Goal: Task Accomplishment & Management: Manage account settings

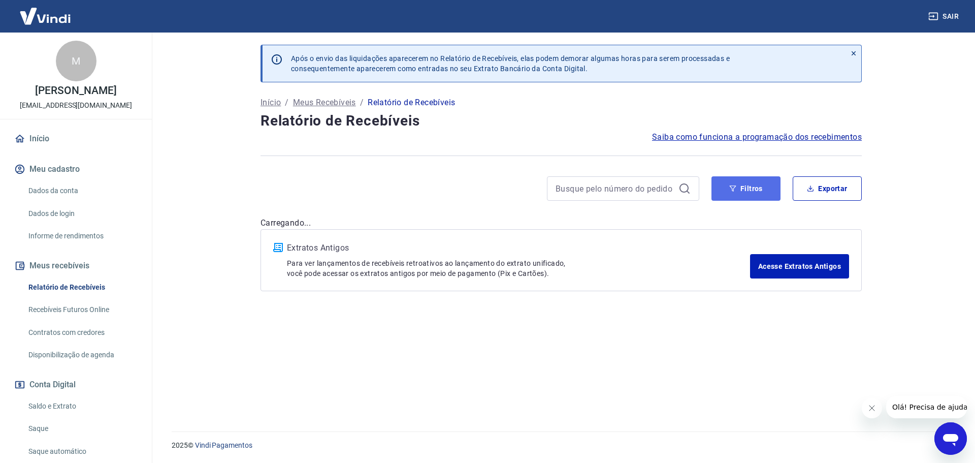
click at [741, 194] on button "Filtros" at bounding box center [746, 188] width 69 height 24
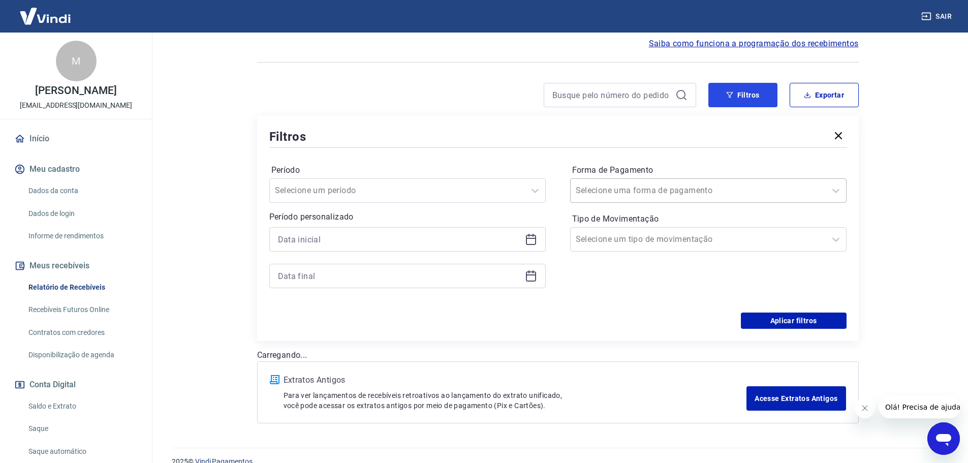
scroll to position [102, 0]
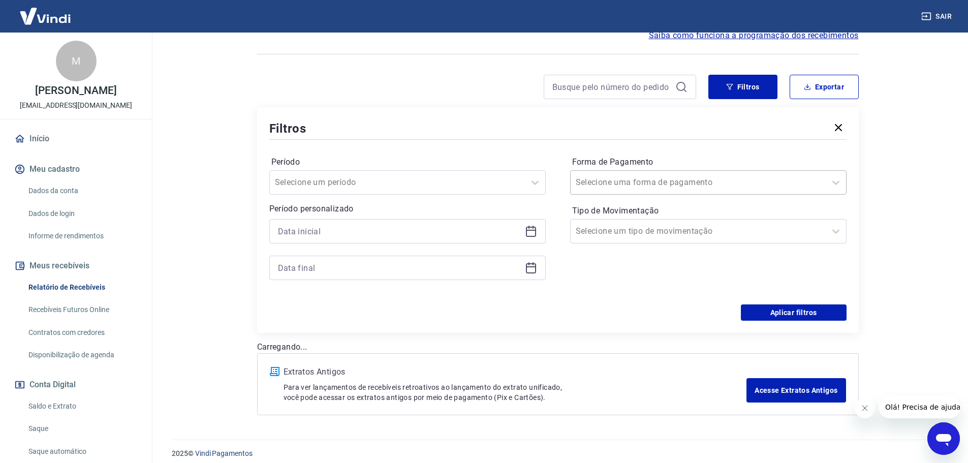
click at [646, 191] on div "Selecione uma forma de pagamento" at bounding box center [708, 182] width 276 height 24
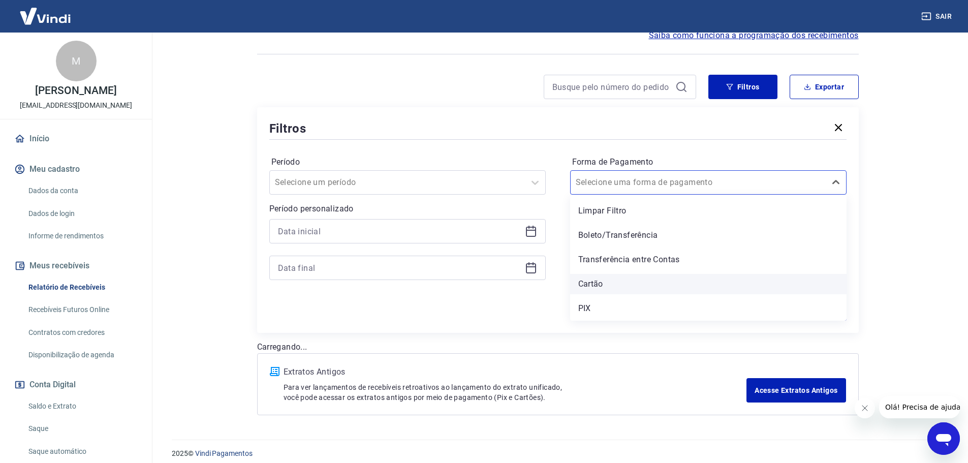
click at [595, 282] on div "Cartão" at bounding box center [708, 284] width 276 height 20
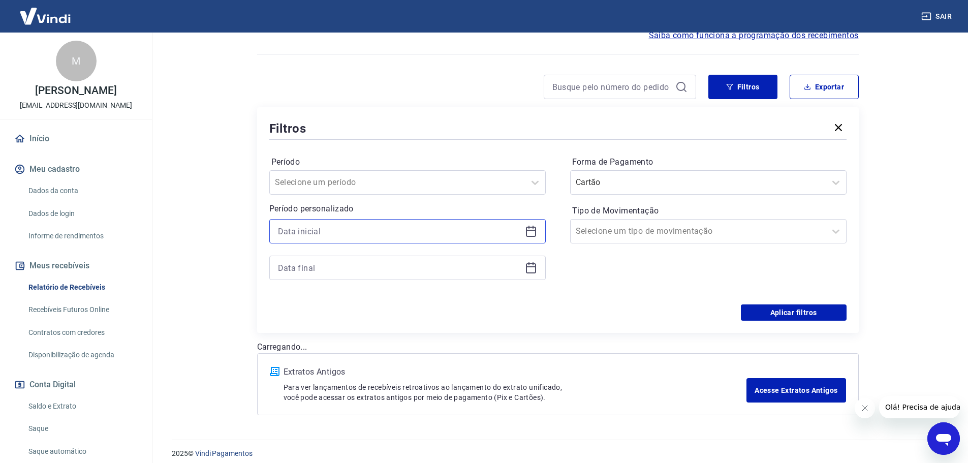
click at [410, 233] on input at bounding box center [399, 231] width 243 height 15
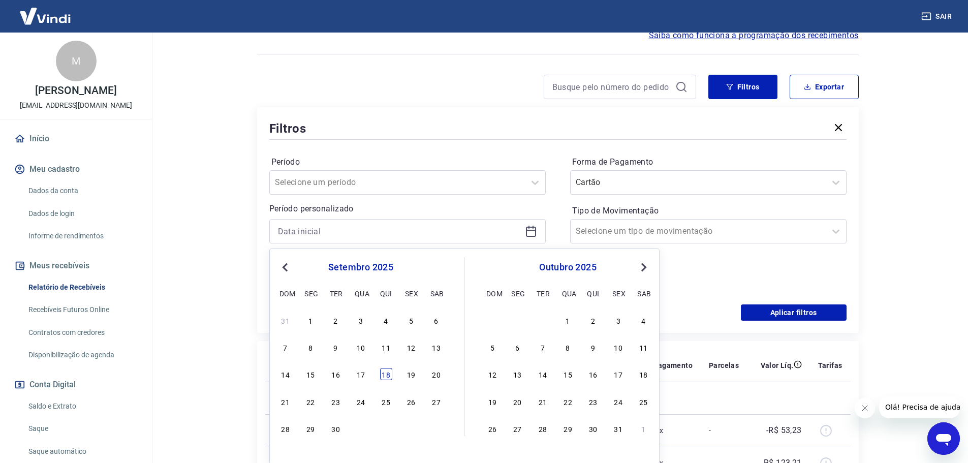
click at [386, 376] on div "18" at bounding box center [386, 374] width 12 height 12
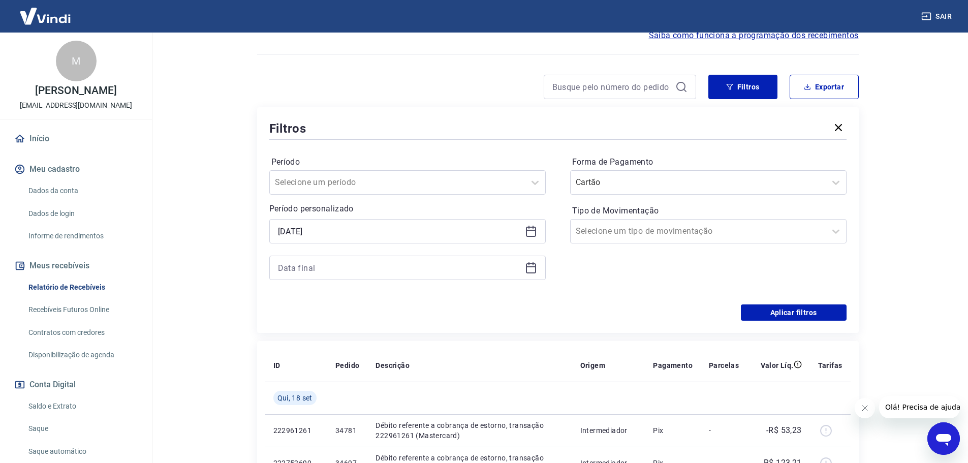
type input "[DATE]"
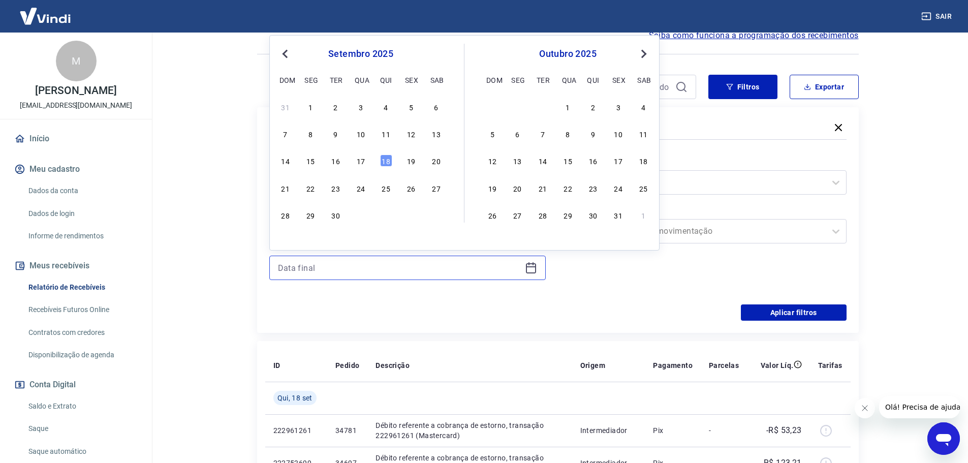
click at [343, 266] on input at bounding box center [399, 267] width 243 height 15
drag, startPoint x: 386, startPoint y: 161, endPoint x: 765, endPoint y: 312, distance: 408.1
click at [386, 161] on div "18" at bounding box center [386, 160] width 12 height 12
click at [766, 307] on button "Aplicar filtros" at bounding box center [794, 312] width 106 height 16
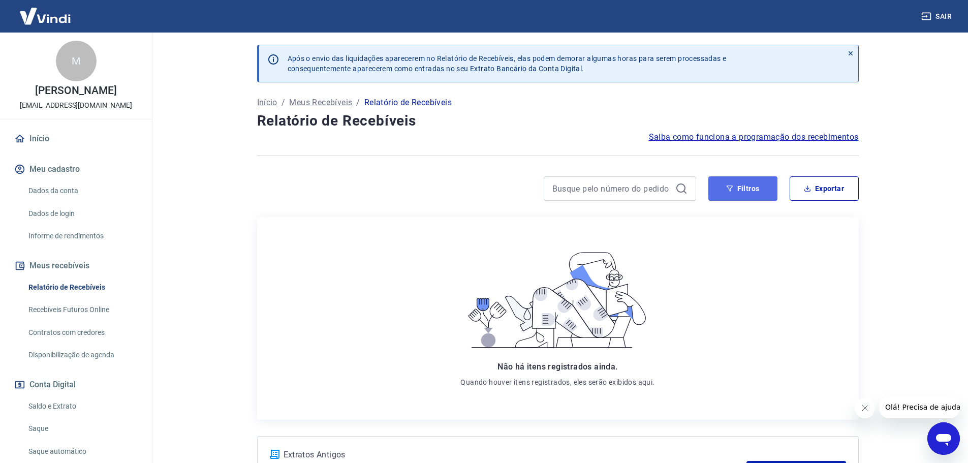
click at [722, 198] on button "Filtros" at bounding box center [742, 188] width 69 height 24
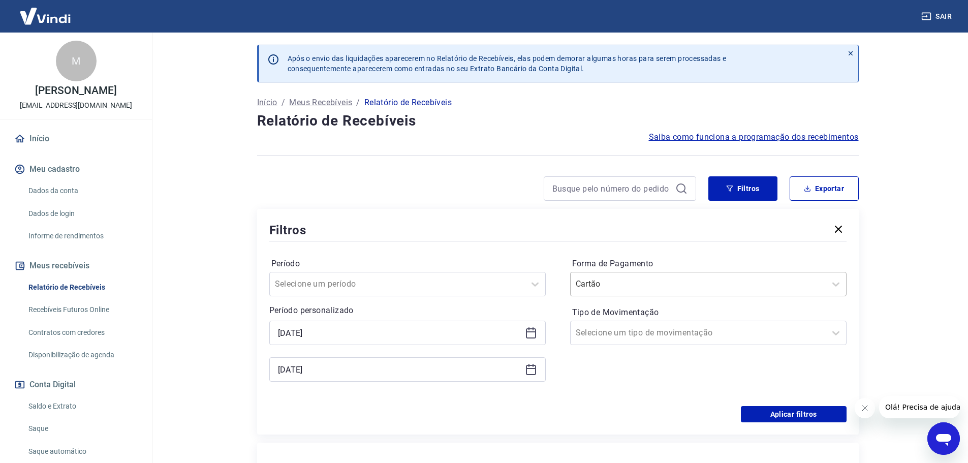
click at [645, 289] on input "Forma de Pagamento" at bounding box center [627, 284] width 103 height 12
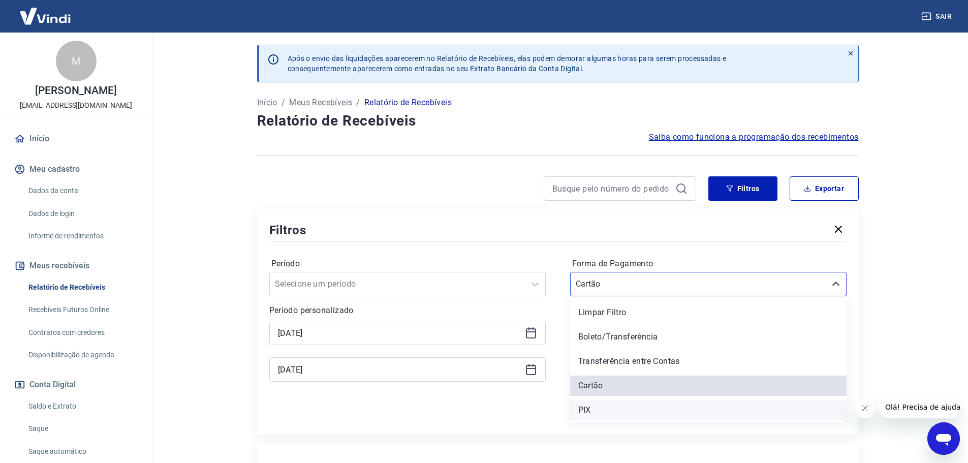
click at [583, 415] on div "PIX" at bounding box center [708, 410] width 276 height 20
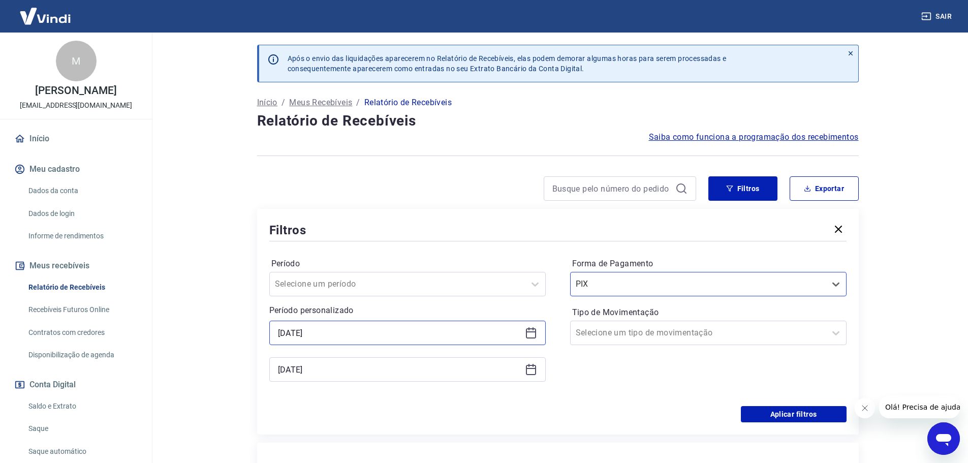
click at [328, 336] on input "[DATE]" at bounding box center [399, 332] width 243 height 15
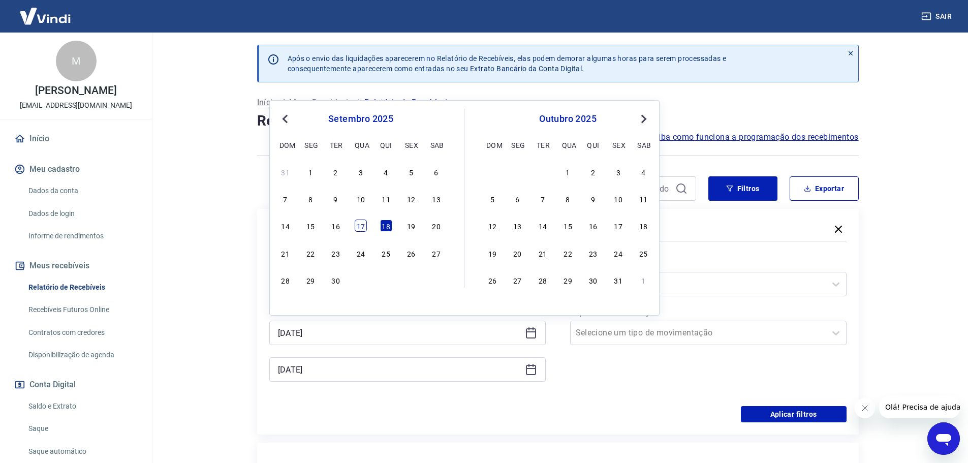
click at [361, 227] on div "17" at bounding box center [361, 225] width 12 height 12
type input "[DATE]"
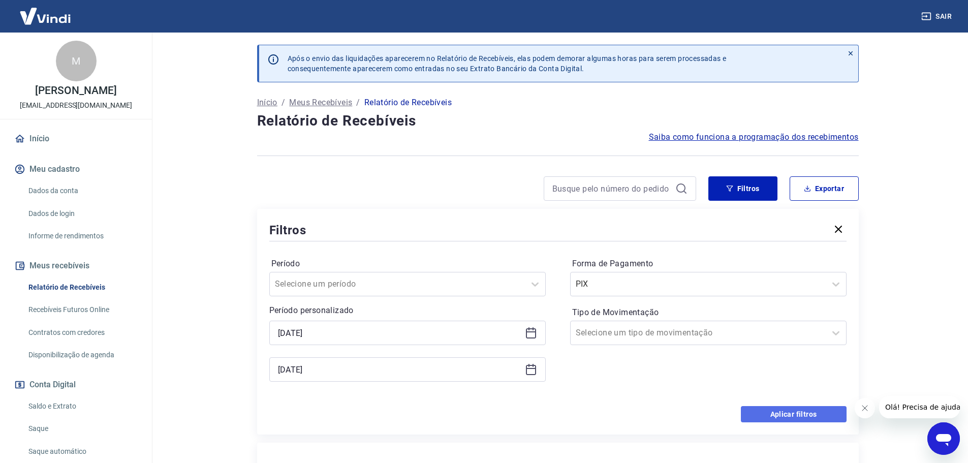
click at [761, 412] on button "Aplicar filtros" at bounding box center [794, 414] width 106 height 16
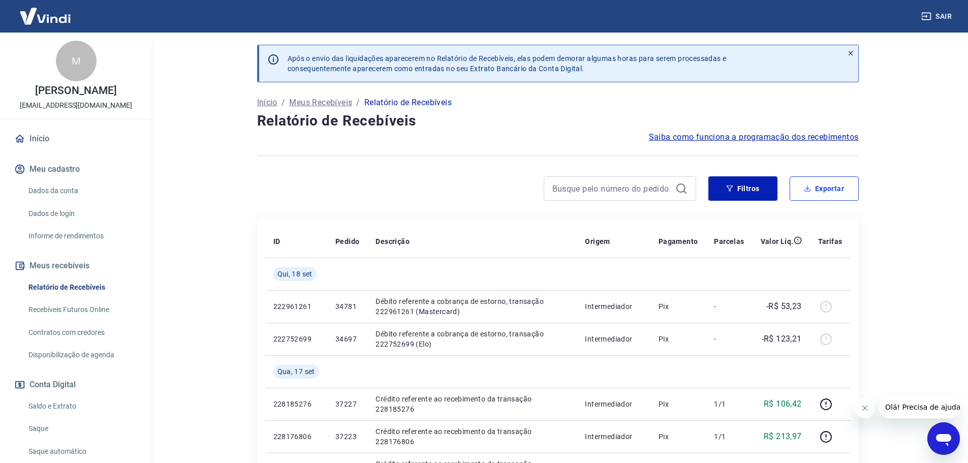
drag, startPoint x: 826, startPoint y: 186, endPoint x: 813, endPoint y: 189, distance: 12.5
click at [826, 186] on button "Exportar" at bounding box center [823, 188] width 69 height 24
type input "[DATE]"
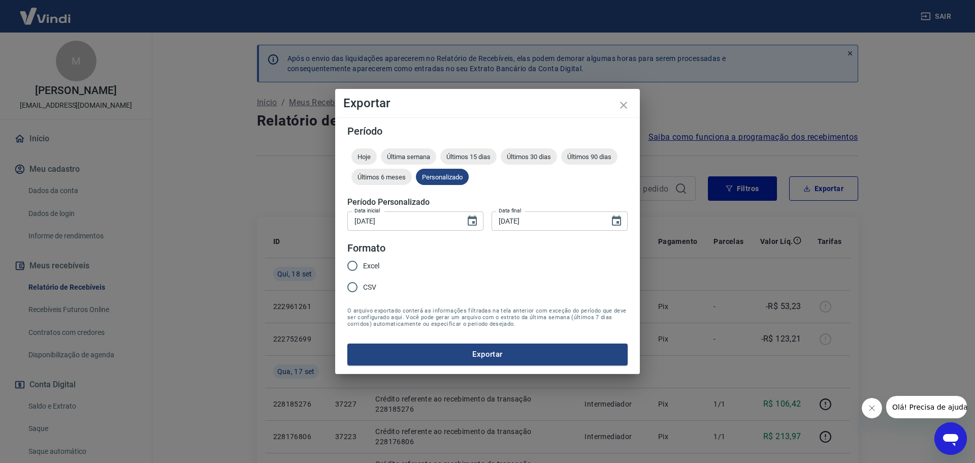
click at [368, 264] on span "Excel" at bounding box center [371, 266] width 16 height 11
click at [363, 264] on input "Excel" at bounding box center [352, 265] width 21 height 21
radio input "true"
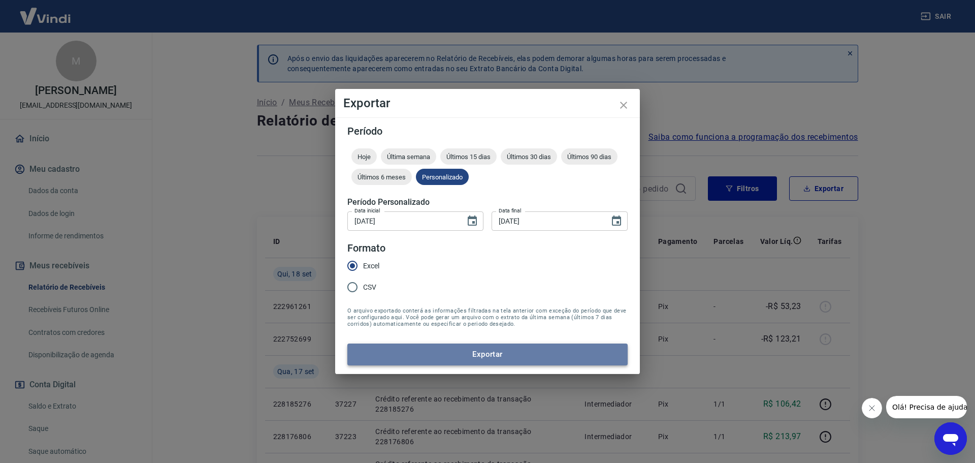
click at [404, 358] on button "Exportar" at bounding box center [487, 353] width 280 height 21
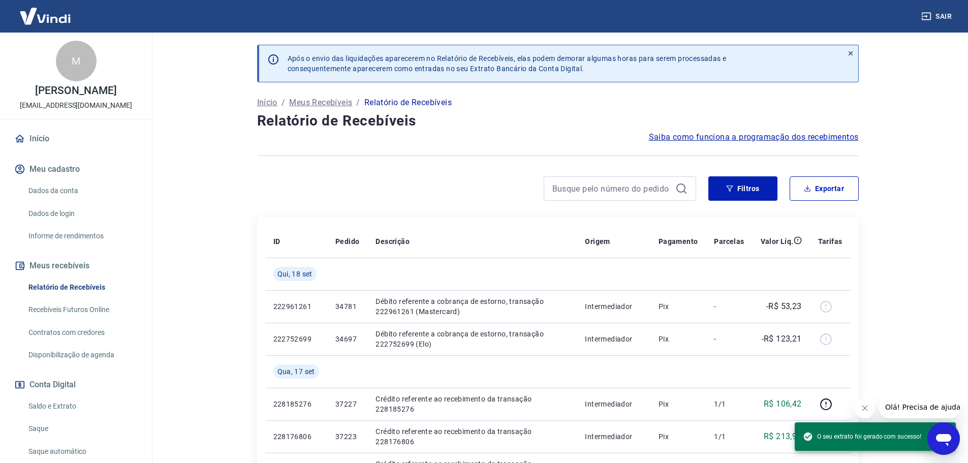
click at [57, 403] on link "Saldo e Extrato" at bounding box center [81, 406] width 115 height 21
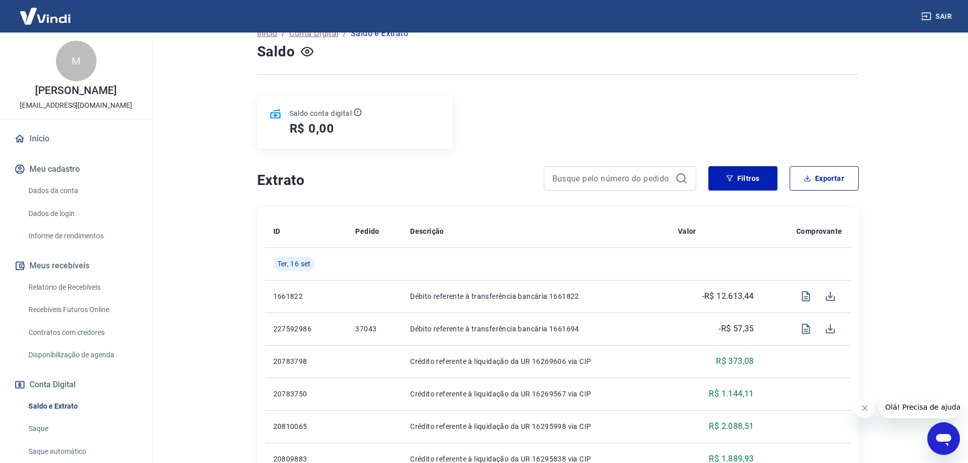
scroll to position [102, 0]
